Goal: Information Seeking & Learning: Learn about a topic

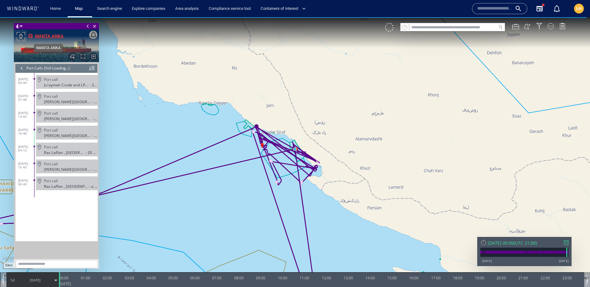
click at [59, 35] on div "MANTA ANKA" at bounding box center [49, 35] width 29 height 7
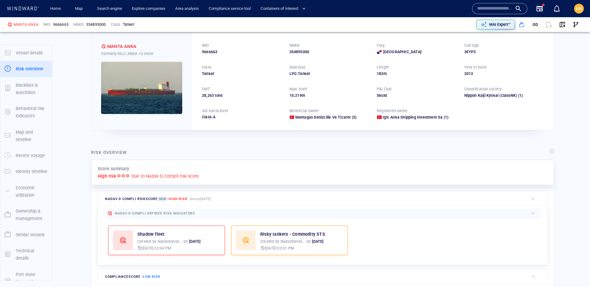
scroll to position [16, 0]
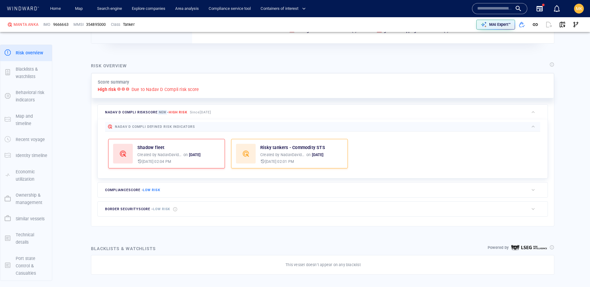
click at [162, 187] on div "compliance score - Low risk" at bounding box center [133, 189] width 58 height 9
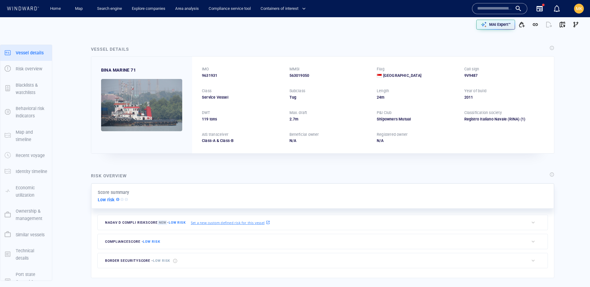
click at [481, 9] on input "text" at bounding box center [494, 8] width 35 height 9
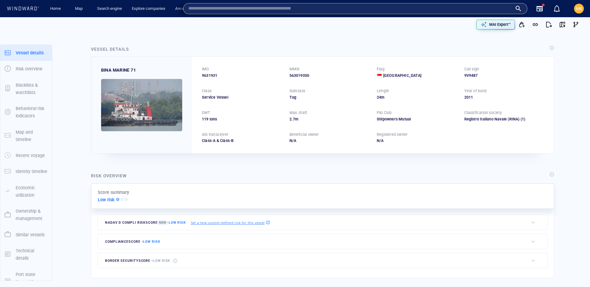
paste input "*******"
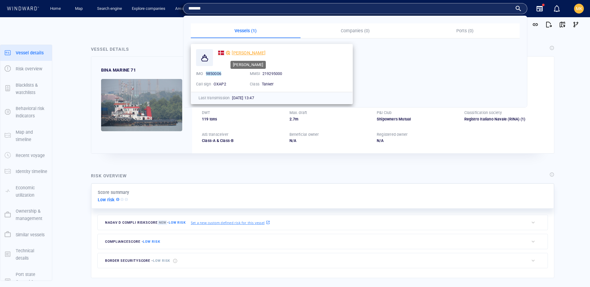
type input "*******"
click at [250, 55] on span "[PERSON_NAME]" at bounding box center [249, 52] width 34 height 5
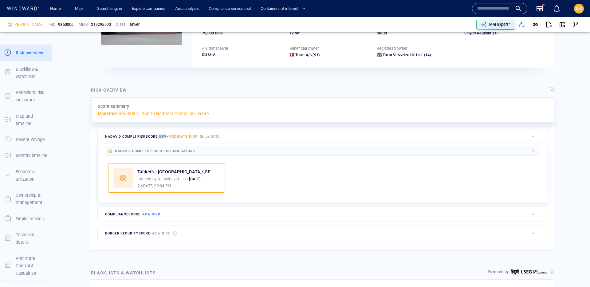
scroll to position [125, 0]
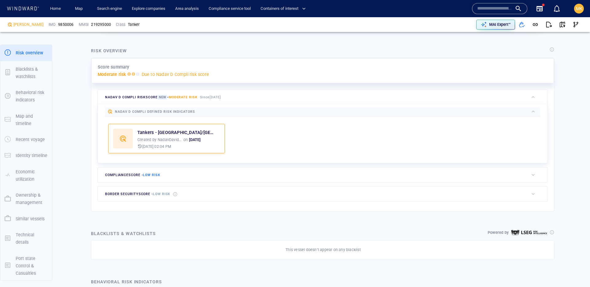
click at [222, 172] on div "compliance score - Low risk" at bounding box center [313, 175] width 431 height 15
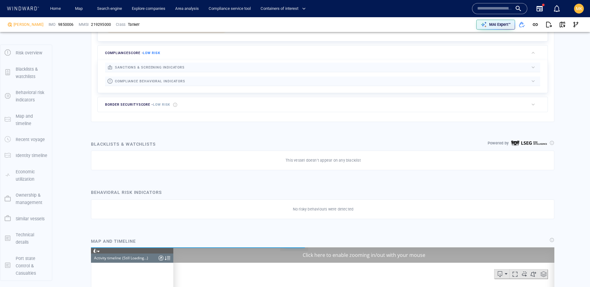
scroll to position [4164, 0]
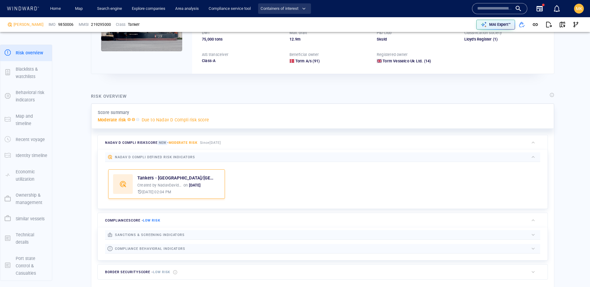
scroll to position [118, 0]
